Goal: Task Accomplishment & Management: Manage account settings

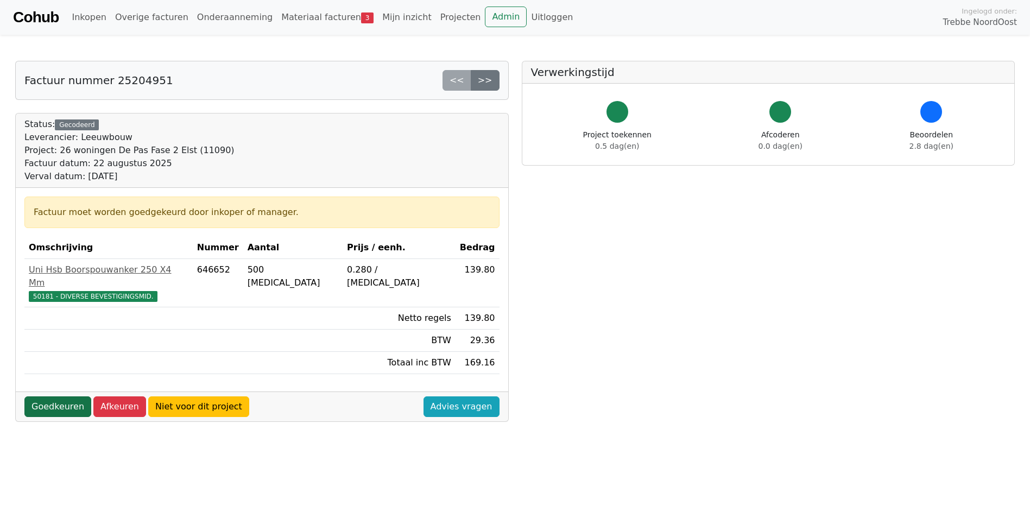
click at [41, 396] on link "Goedkeuren" at bounding box center [57, 406] width 67 height 21
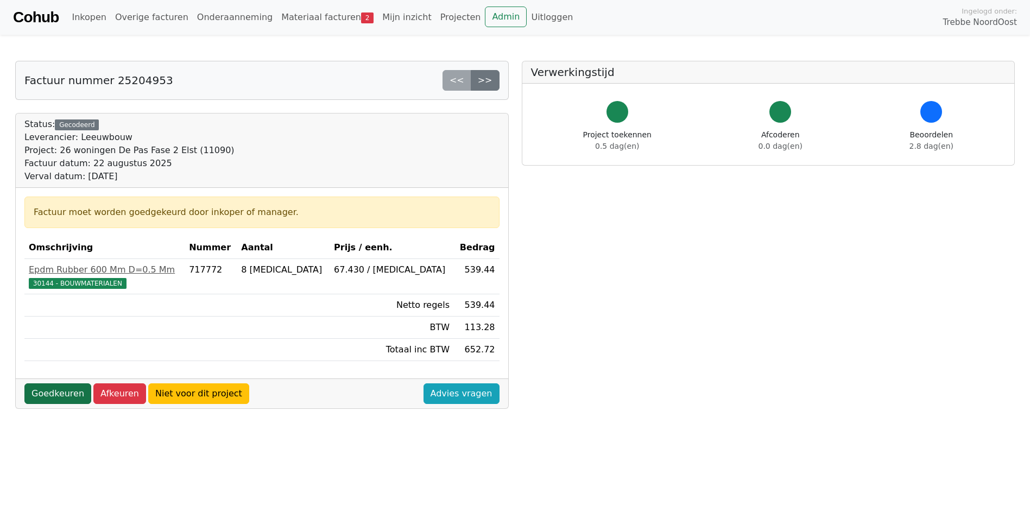
click at [41, 388] on link "Goedkeuren" at bounding box center [57, 393] width 67 height 21
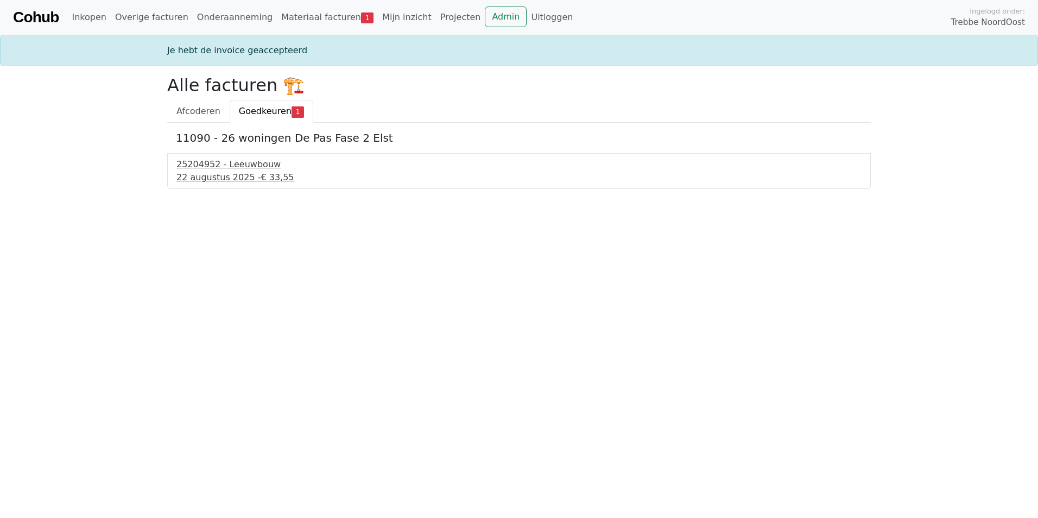
click at [217, 170] on div "25204952 - Leeuwbouw" at bounding box center [518, 164] width 685 height 13
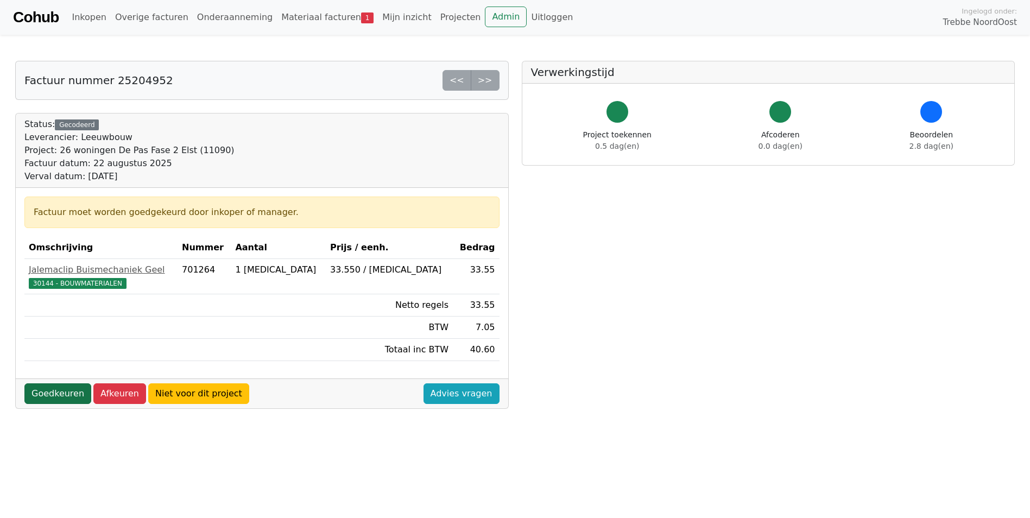
click at [47, 399] on link "Goedkeuren" at bounding box center [57, 393] width 67 height 21
